Goal: Find specific page/section: Find specific page/section

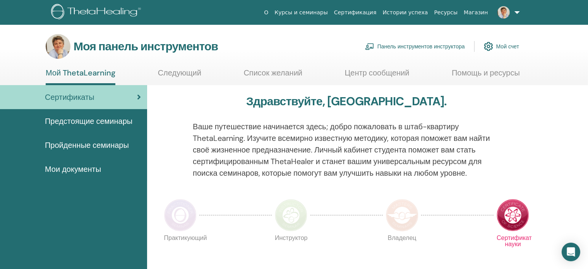
click at [424, 46] on font "Панель инструментов инструктора" at bounding box center [422, 46] width 88 height 7
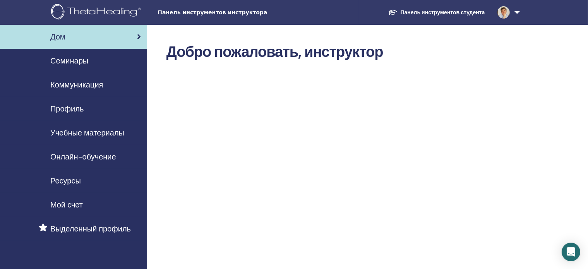
click at [75, 63] on font "Семинары" at bounding box center [69, 61] width 38 height 10
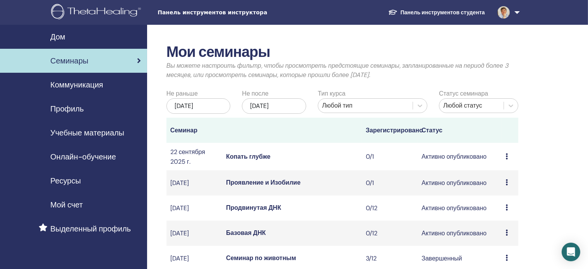
click at [241, 237] on font "Базовая ДНК" at bounding box center [246, 233] width 40 height 8
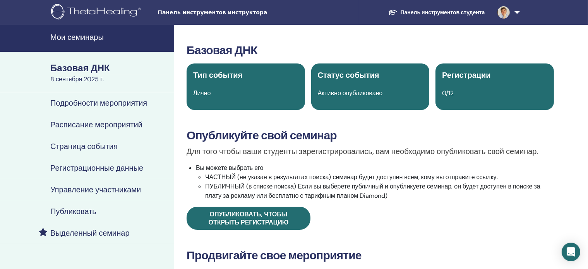
click at [493, 80] on div "Регистрации" at bounding box center [495, 75] width 115 height 12
